Goal: Transaction & Acquisition: Purchase product/service

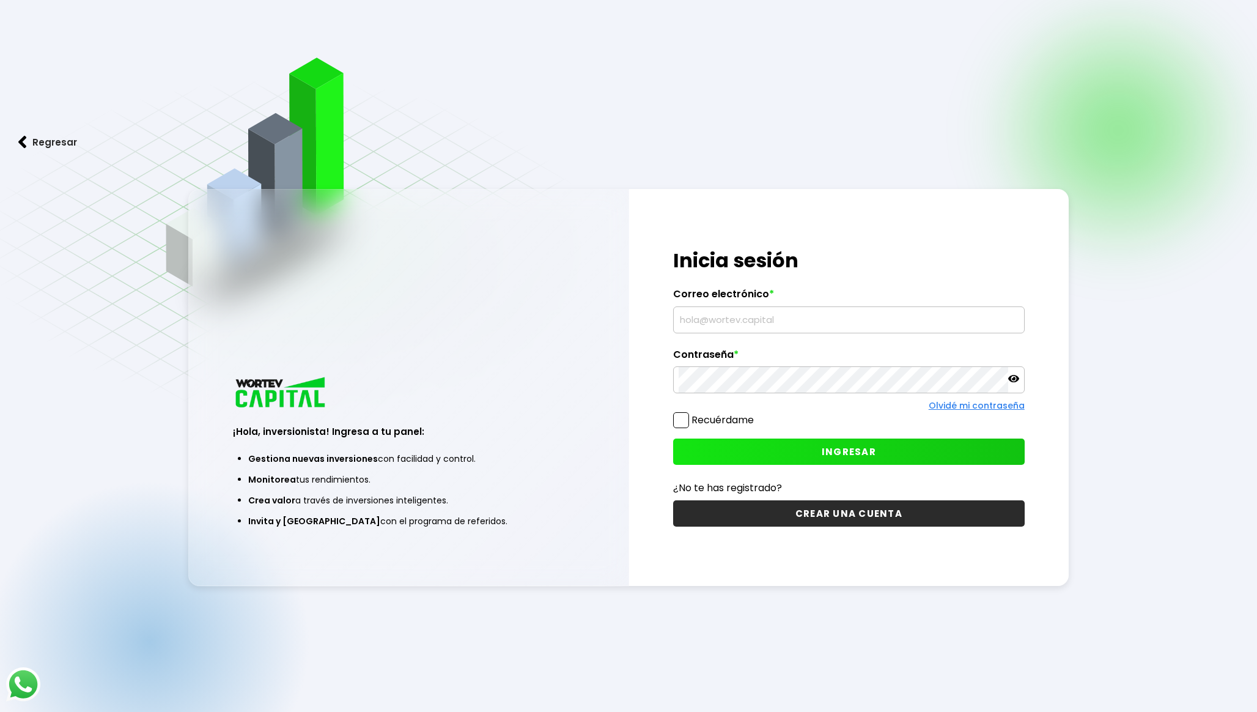
type input "[EMAIL_ADDRESS][DOMAIN_NAME]"
click at [725, 407] on div "Olvidé mi contraseña" at bounding box center [849, 405] width 352 height 13
click at [765, 456] on button "INGRESAR" at bounding box center [849, 451] width 352 height 26
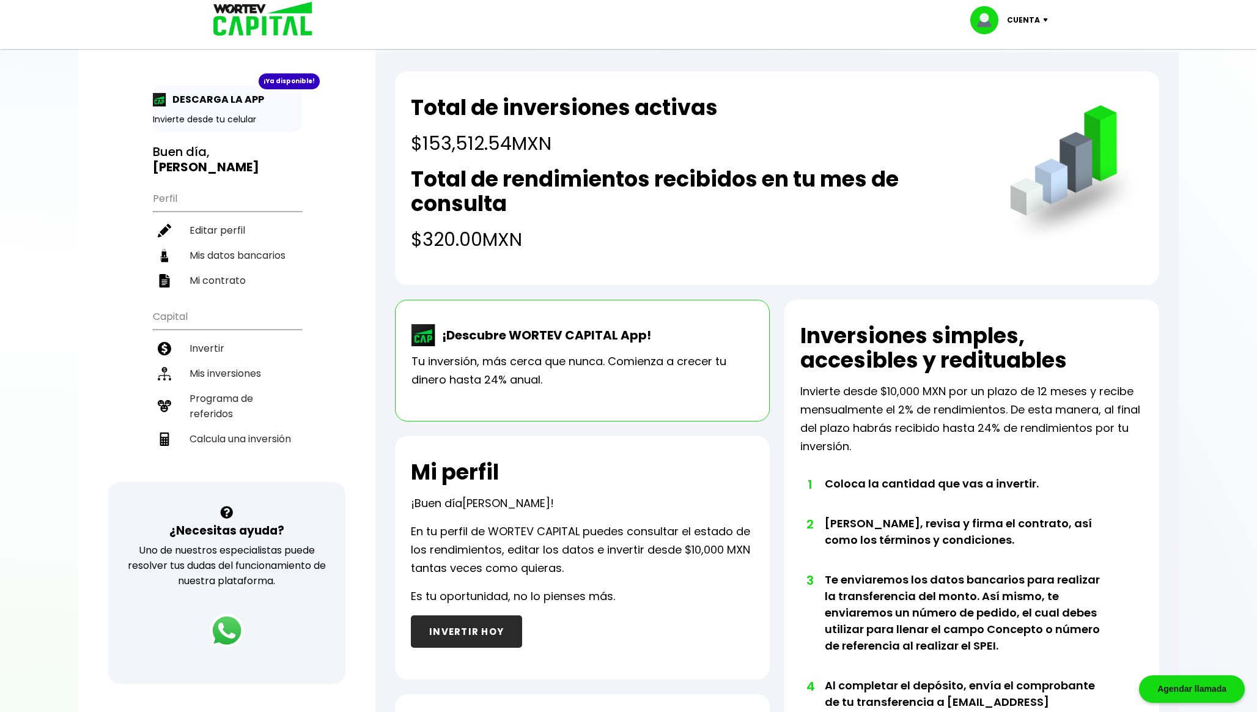
click at [440, 235] on h4 "$320.00 MXN" at bounding box center [698, 240] width 574 height 28
click at [237, 340] on li "Invertir" at bounding box center [227, 348] width 149 height 25
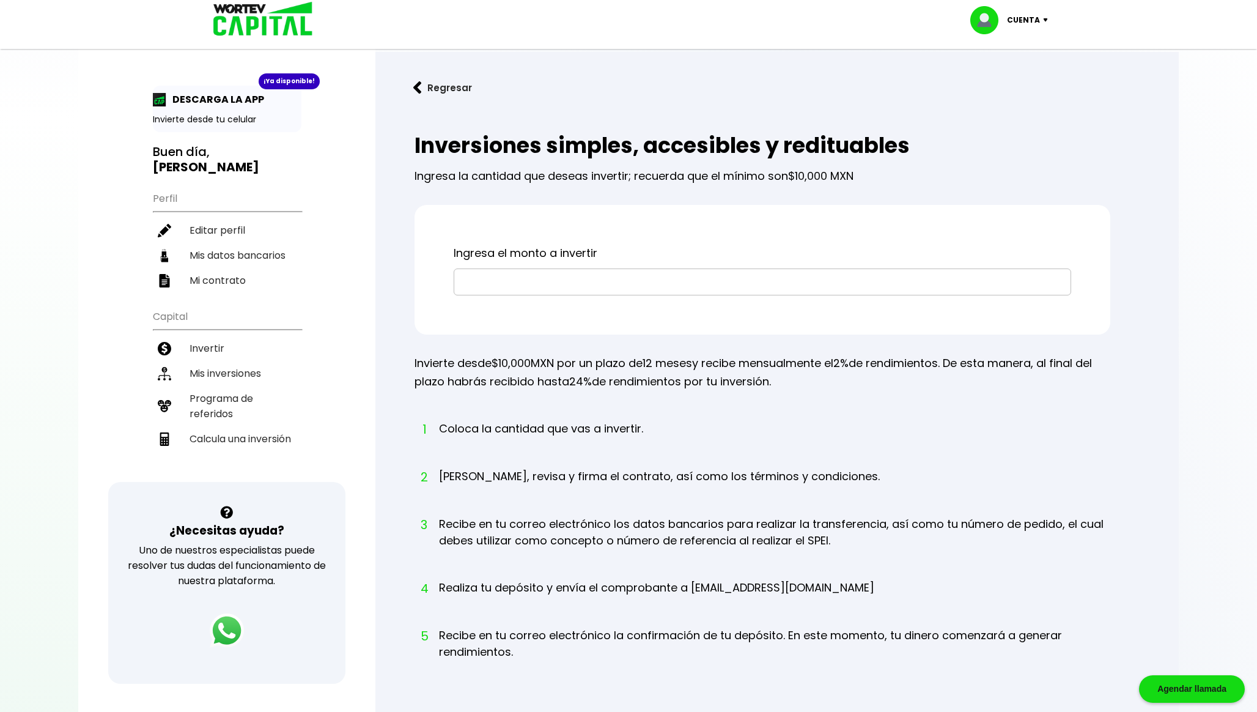
click at [567, 284] on input "text" at bounding box center [762, 282] width 607 height 26
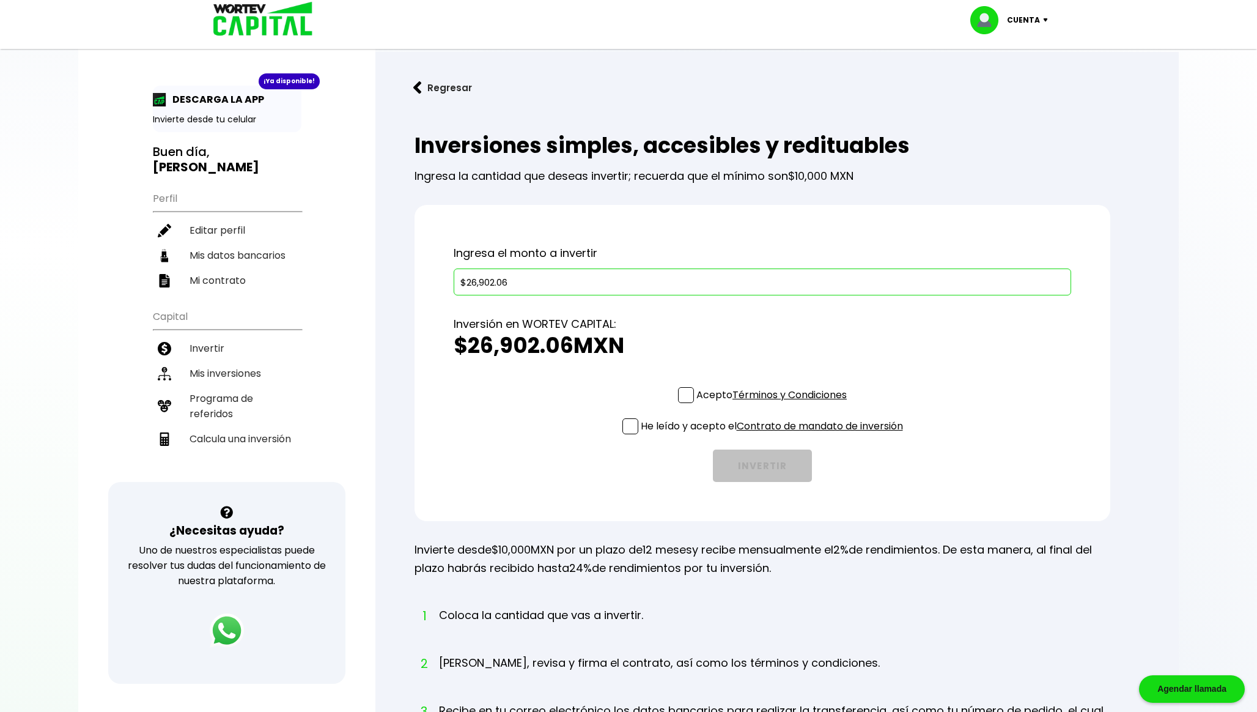
type input "$26,902.06"
click at [630, 424] on span at bounding box center [630, 426] width 16 height 16
click at [774, 435] on input "He leído y acepto el Contrato de mandato de inversión" at bounding box center [774, 435] width 0 height 0
click at [687, 395] on span at bounding box center [686, 395] width 16 height 16
click at [774, 404] on input "Acepto Términos y Condiciones" at bounding box center [774, 404] width 0 height 0
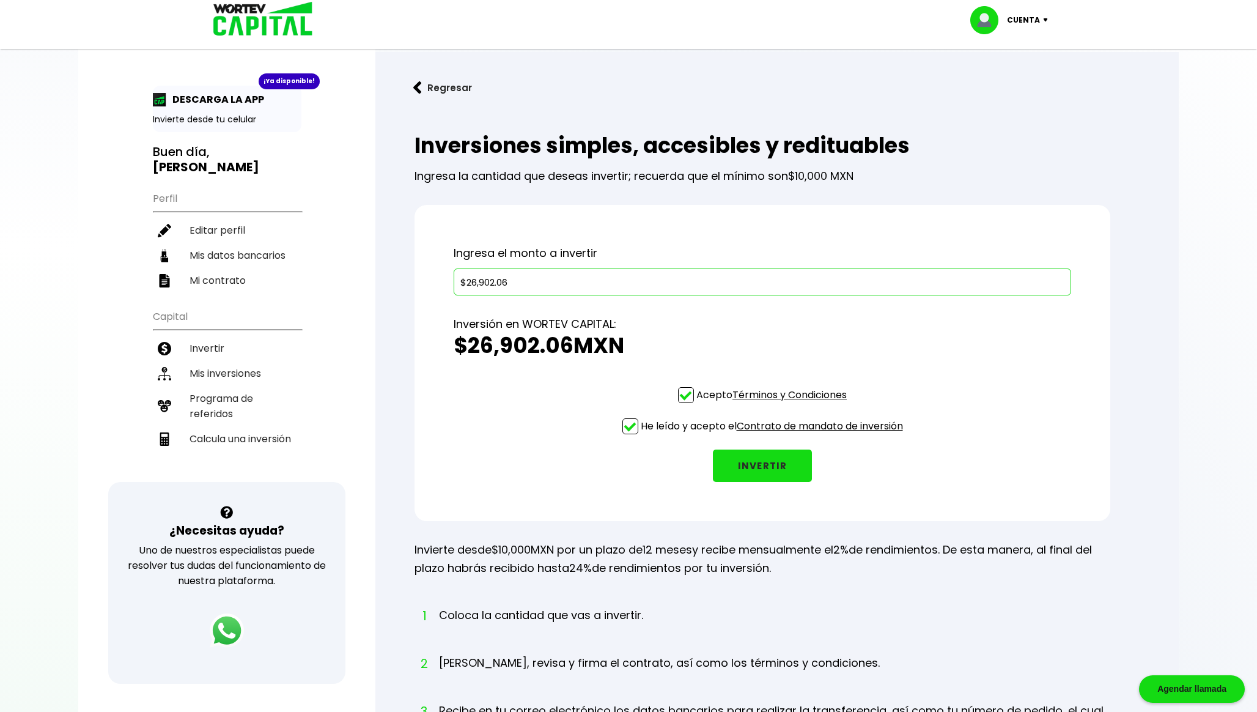
click at [764, 471] on button "INVERTIR" at bounding box center [762, 465] width 99 height 32
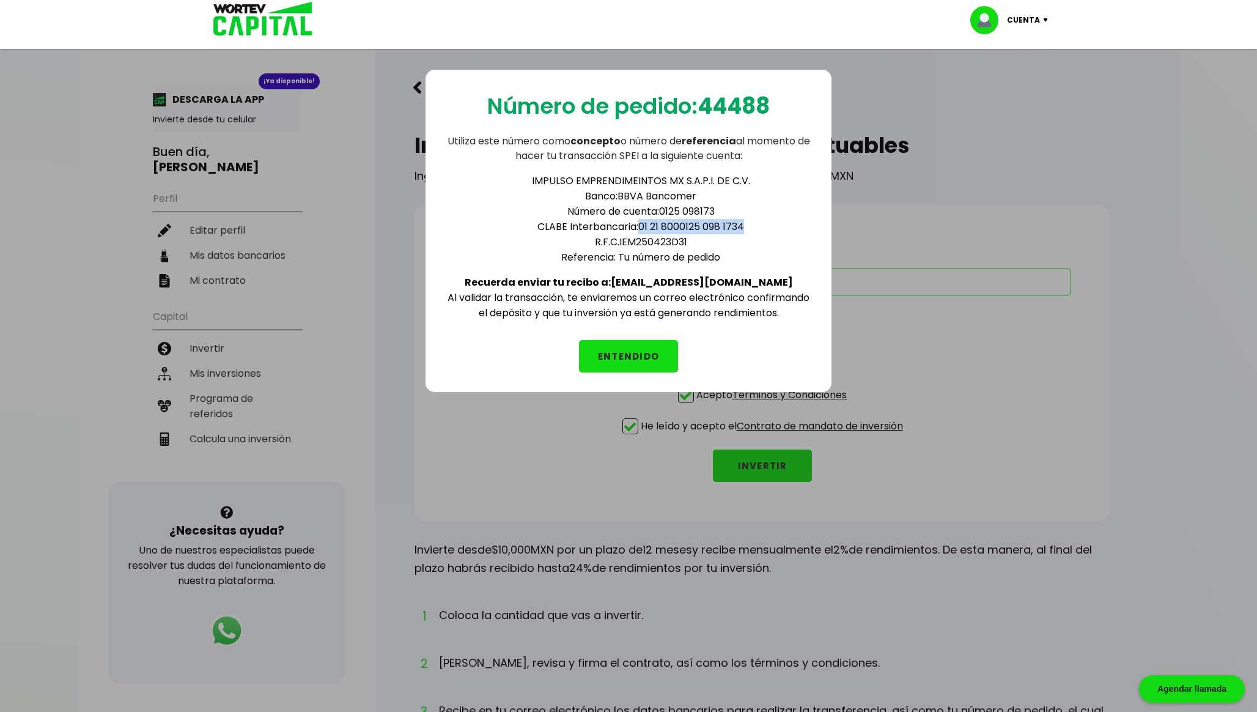
drag, startPoint x: 638, startPoint y: 221, endPoint x: 749, endPoint y: 222, distance: 111.3
click at [749, 222] on li "CLABE Interbancaria: 01 21 8000125 098 1734" at bounding box center [641, 226] width 342 height 15
copy li "01 21 8000125 098 1734"
click at [631, 347] on button "ENTENDIDO" at bounding box center [628, 356] width 99 height 32
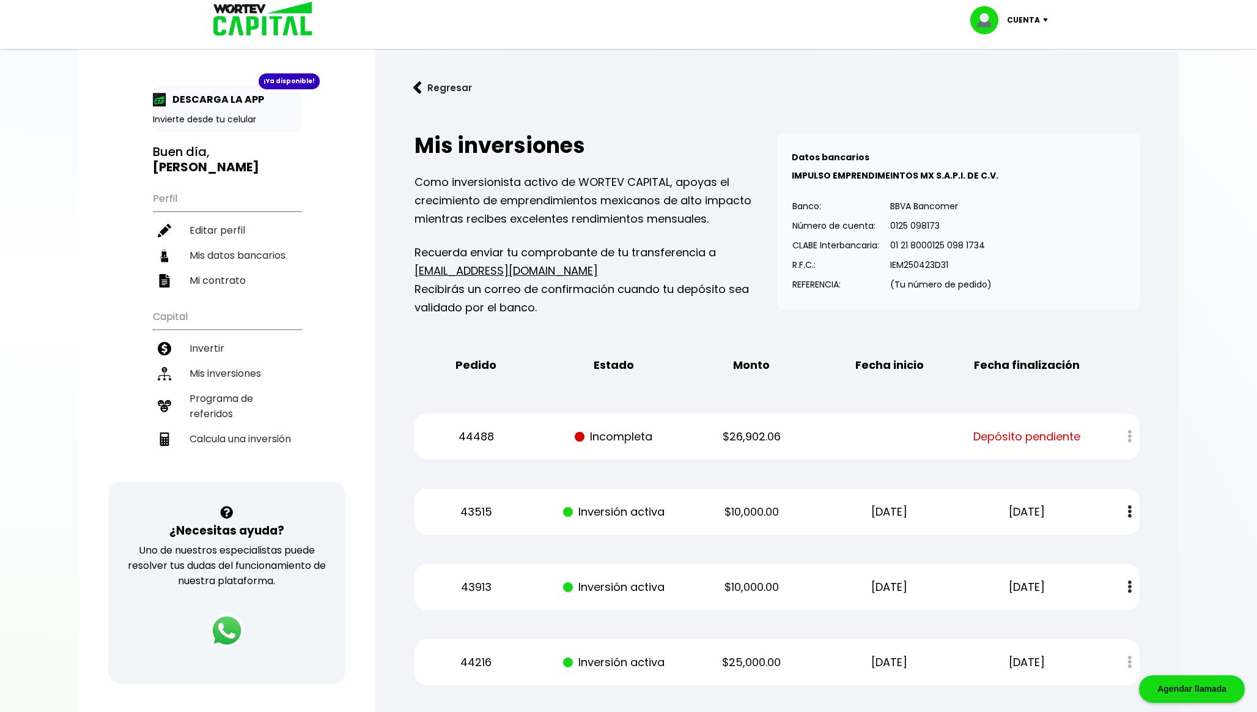
click at [479, 437] on p "44488" at bounding box center [476, 436] width 116 height 18
copy p "44488"
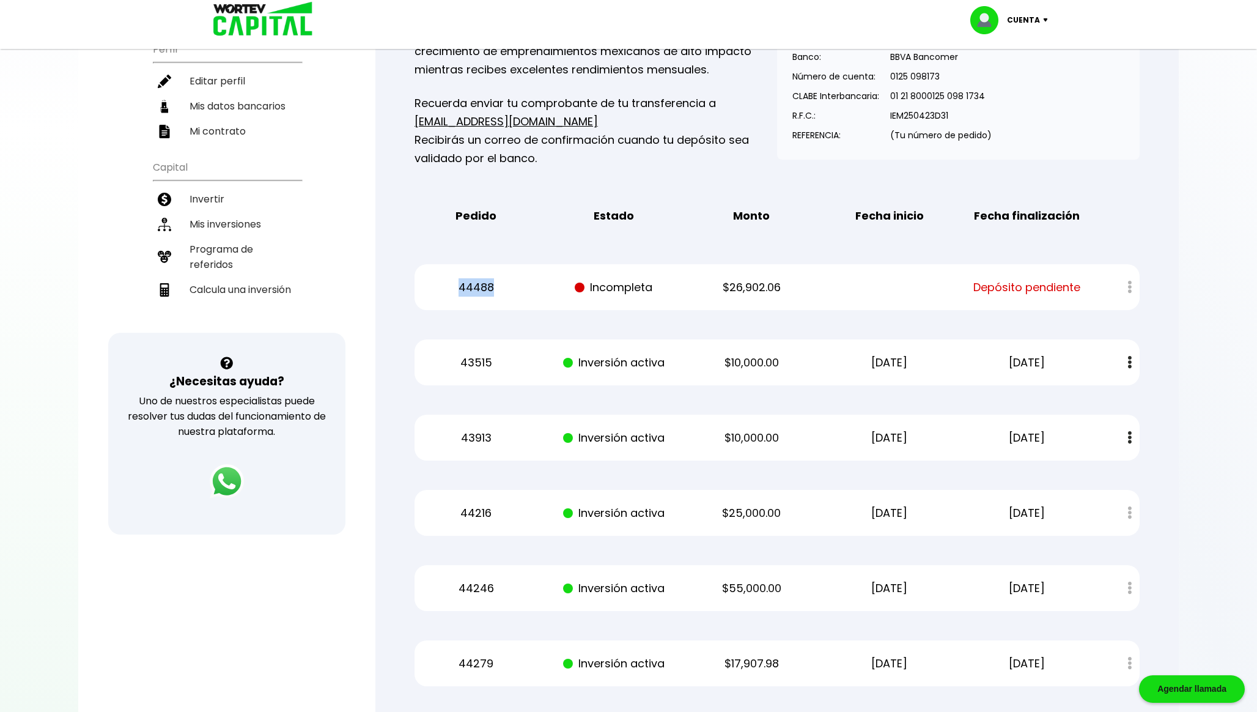
scroll to position [174, 0]
